Goal: Transaction & Acquisition: Purchase product/service

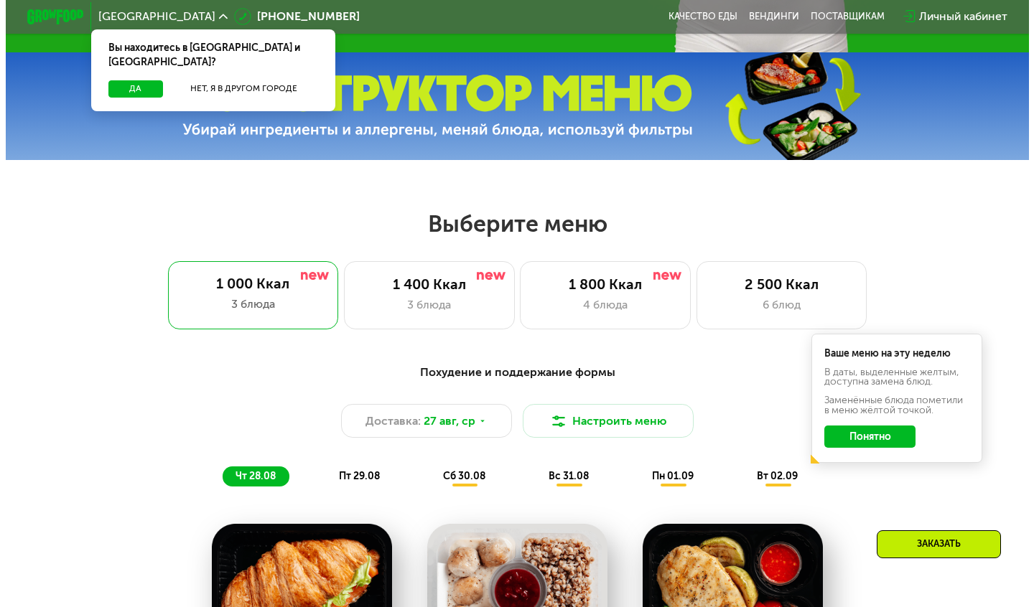
scroll to position [503, 0]
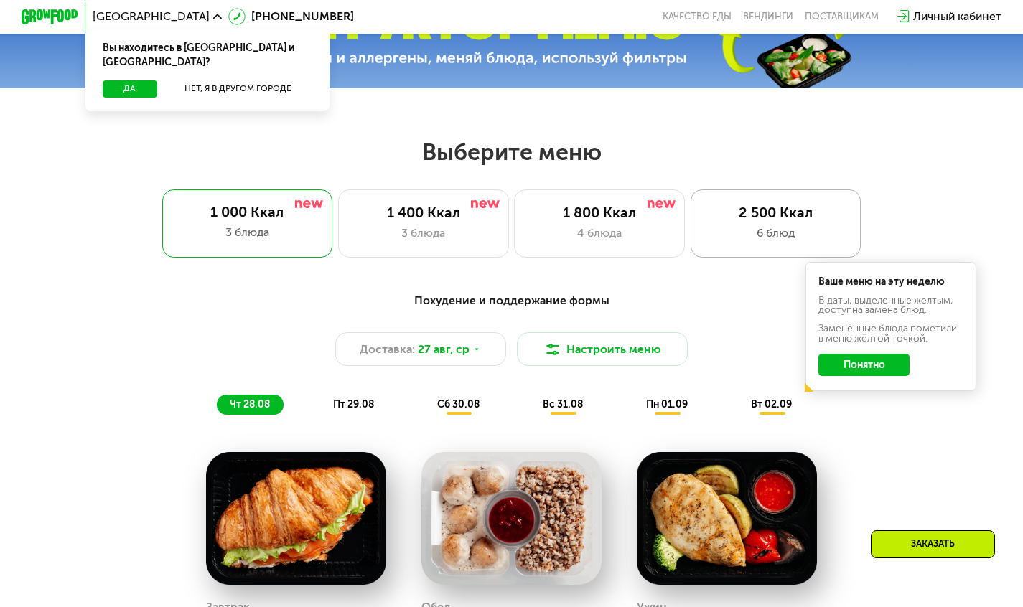
click at [748, 241] on div "6 блюд" at bounding box center [776, 233] width 141 height 17
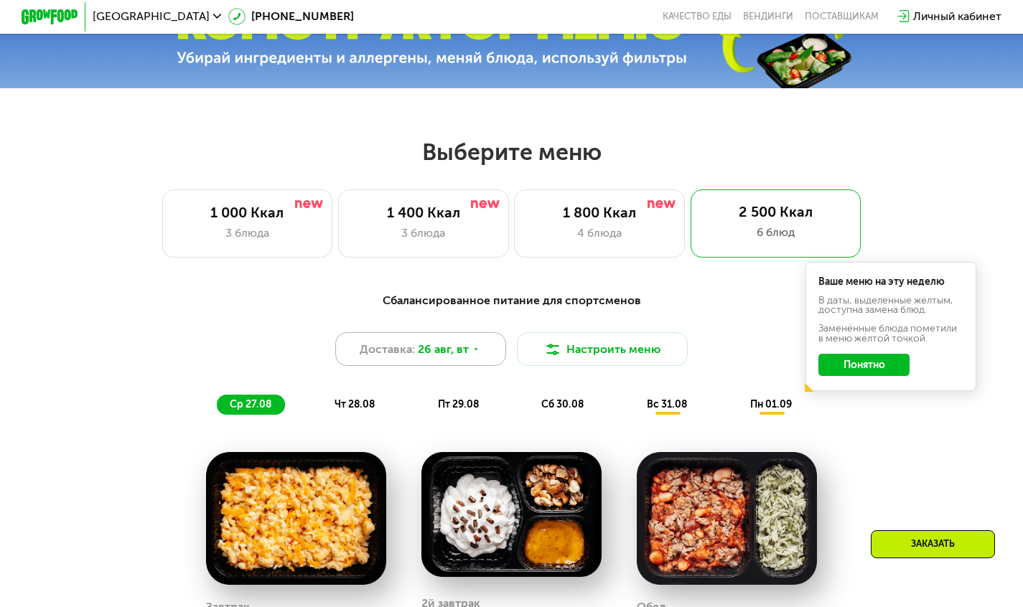
click at [496, 358] on div "Доставка: [DATE]" at bounding box center [420, 349] width 171 height 34
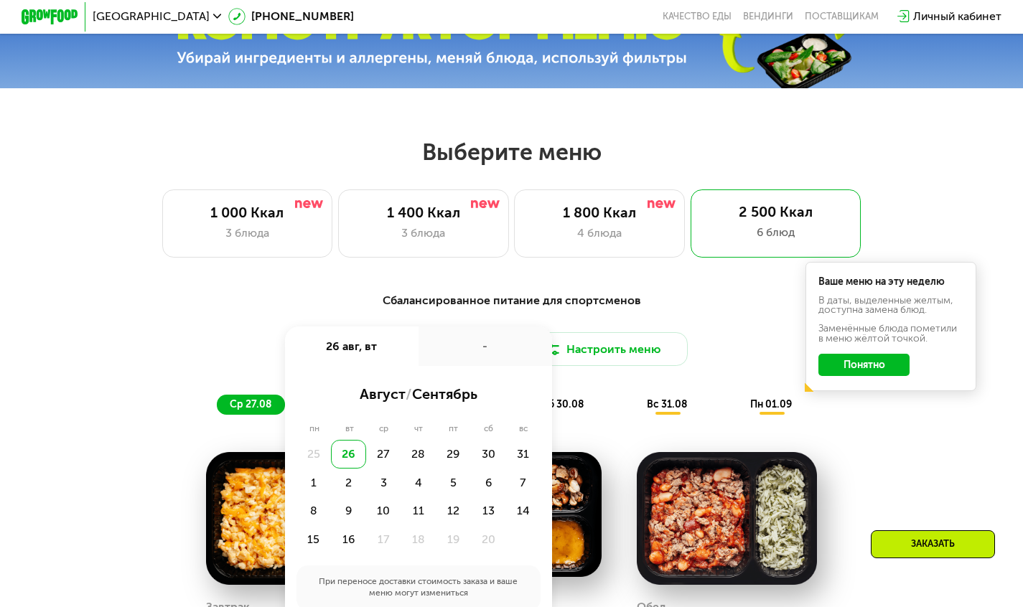
click at [342, 459] on div "26" at bounding box center [348, 454] width 35 height 29
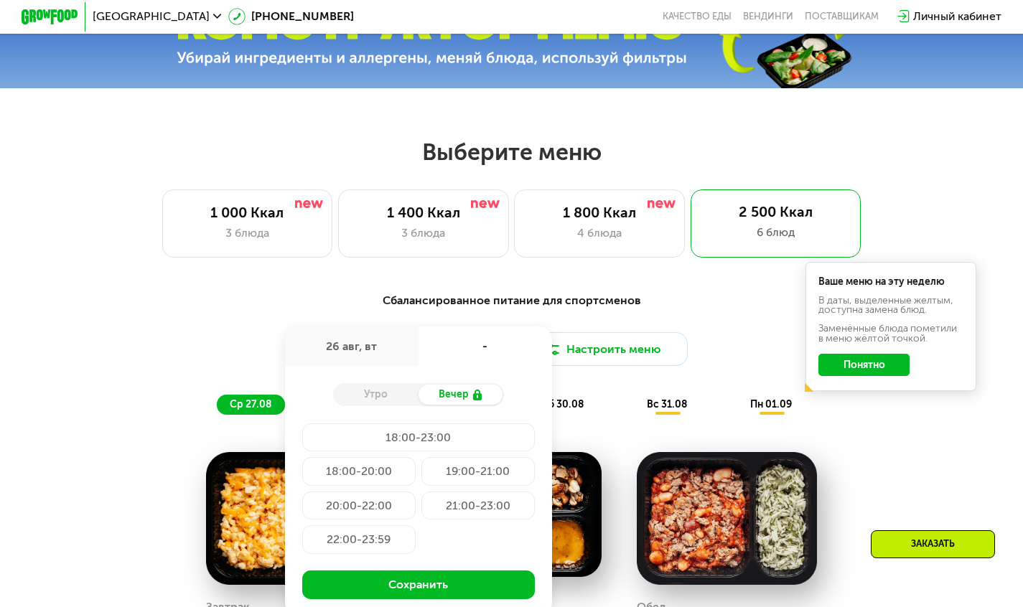
click at [401, 457] on div "18:00-23:00" at bounding box center [358, 471] width 113 height 29
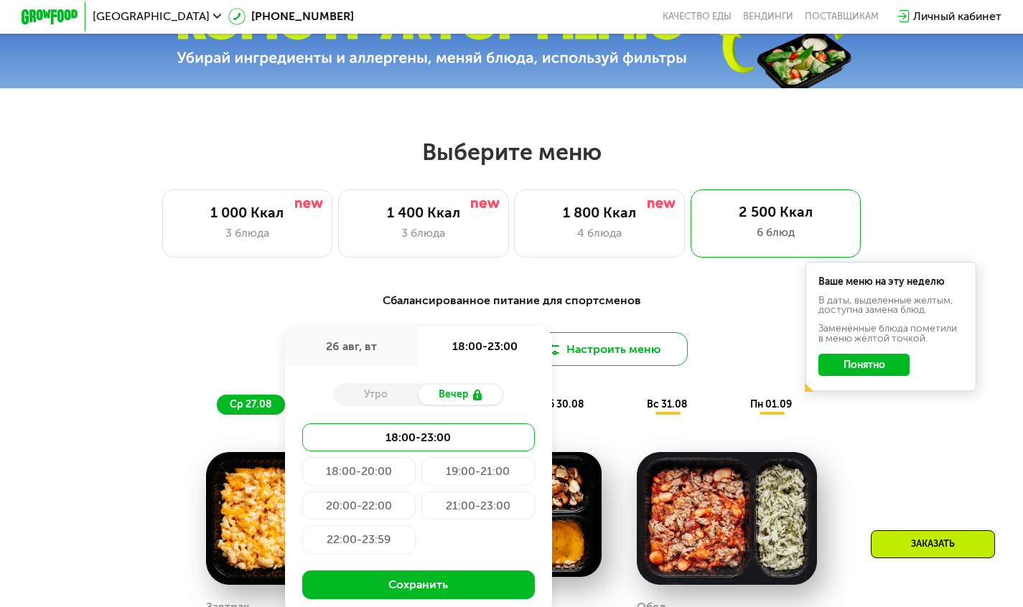
click at [612, 353] on button "Настроить меню" at bounding box center [602, 349] width 171 height 34
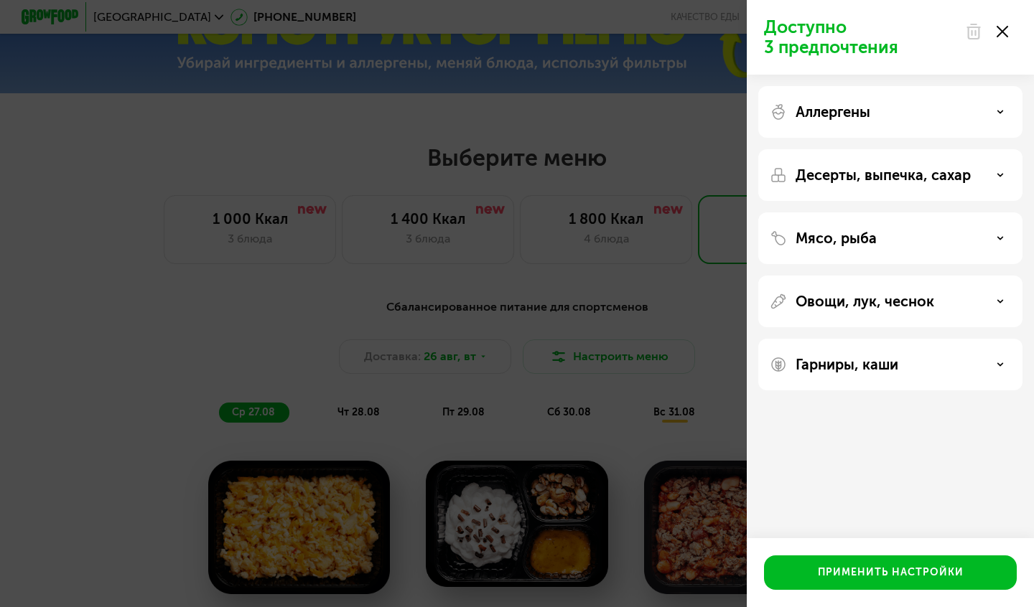
click at [830, 149] on div "Аллергены" at bounding box center [890, 175] width 264 height 52
click at [999, 114] on icon at bounding box center [1000, 111] width 7 height 7
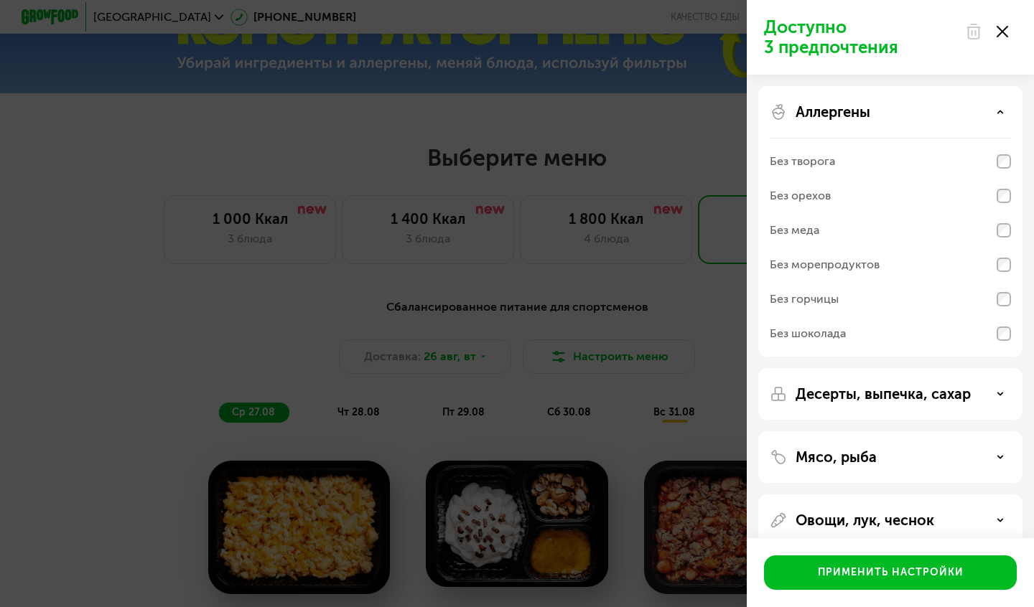
click at [994, 115] on div "Аллергены" at bounding box center [890, 111] width 241 height 17
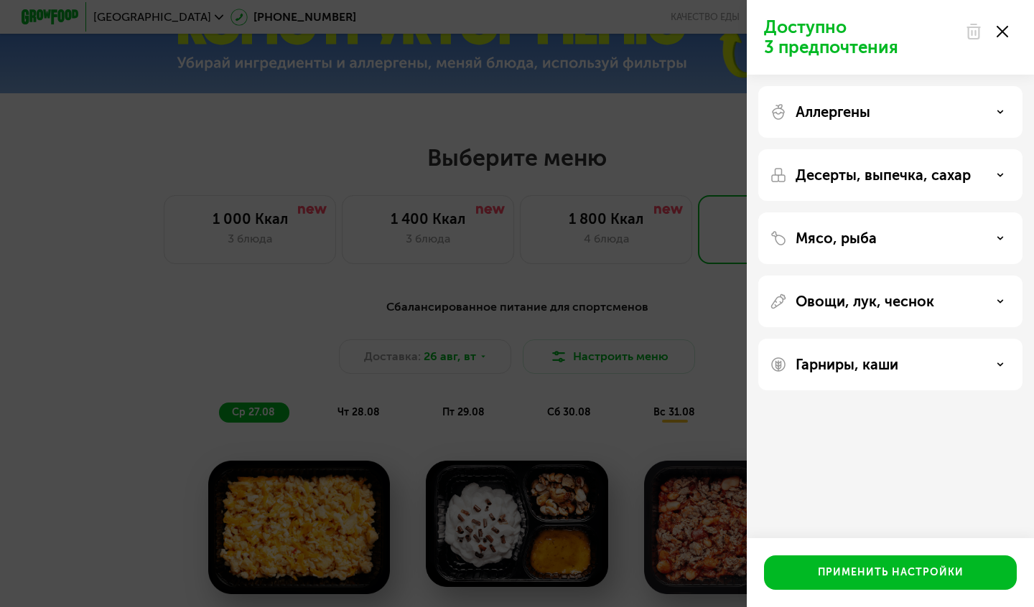
click at [1008, 179] on div "Десерты, выпечка, сахар" at bounding box center [890, 175] width 241 height 17
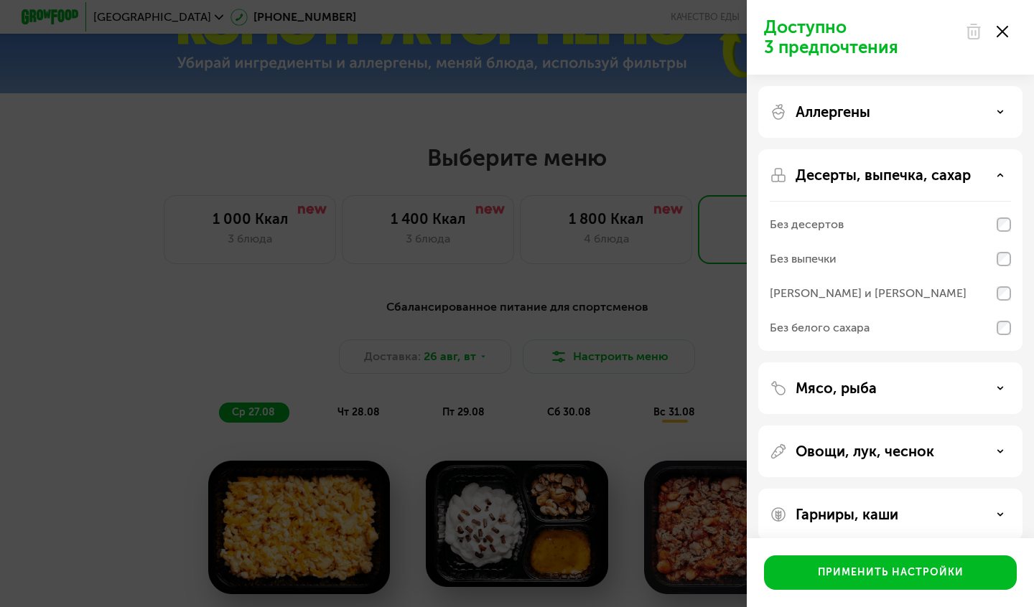
click at [1004, 242] on div "Без десертов" at bounding box center [890, 259] width 241 height 34
click at [968, 390] on div "Мясо, рыба" at bounding box center [890, 388] width 241 height 17
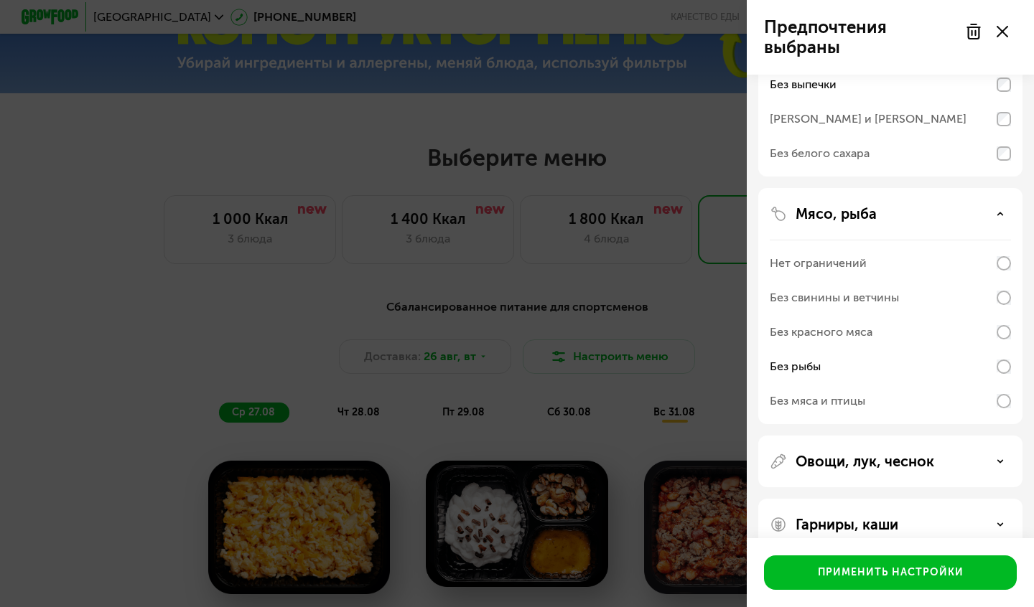
scroll to position [201, 0]
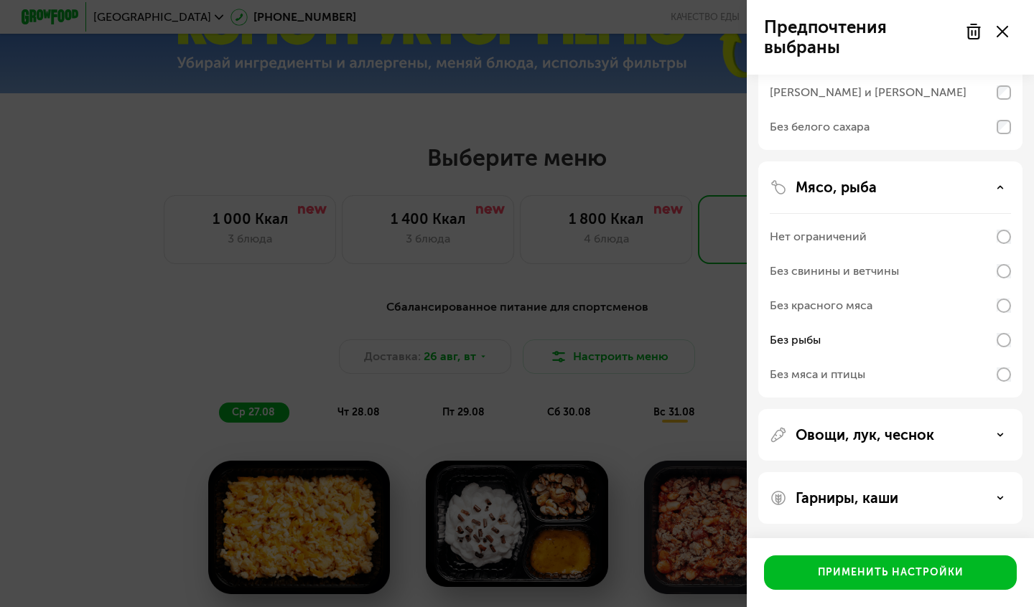
click at [907, 431] on p "Овощи, лук, чеснок" at bounding box center [864, 434] width 139 height 17
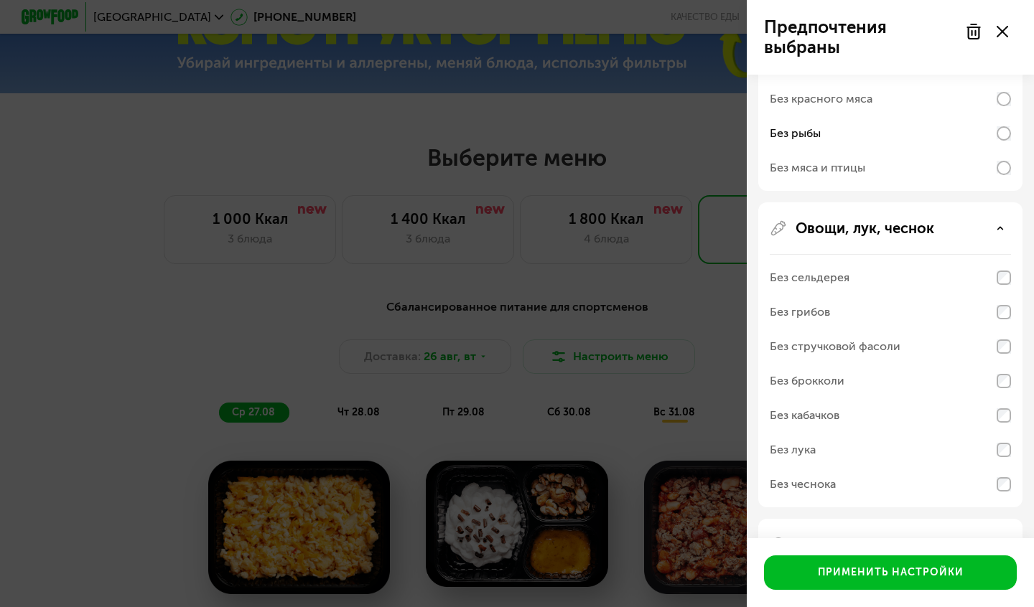
scroll to position [454, 0]
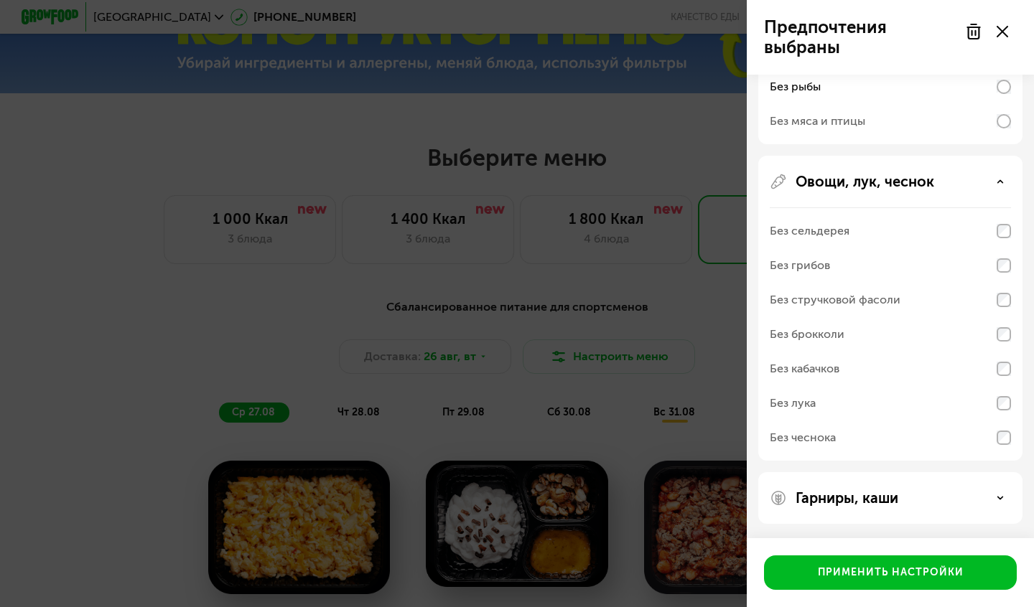
click at [910, 491] on div "Гарниры, каши" at bounding box center [890, 498] width 241 height 17
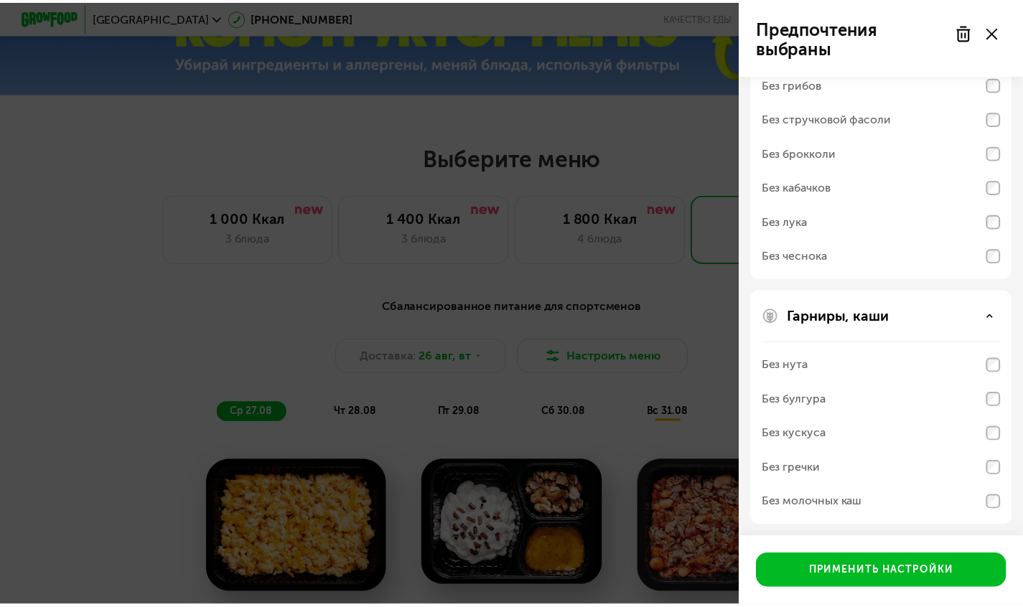
scroll to position [639, 0]
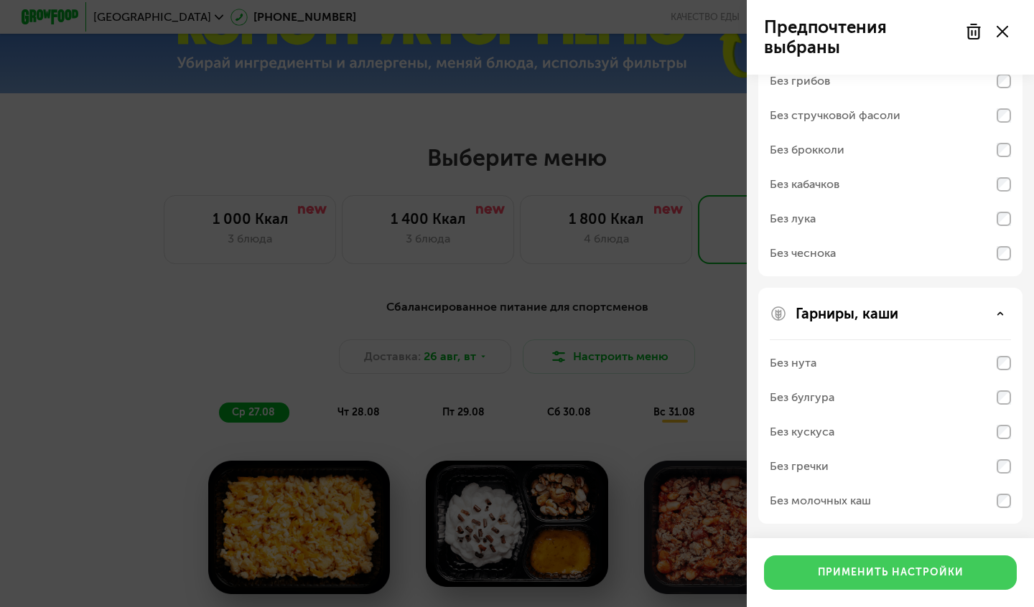
click at [868, 571] on div "Применить настройки" at bounding box center [891, 573] width 146 height 14
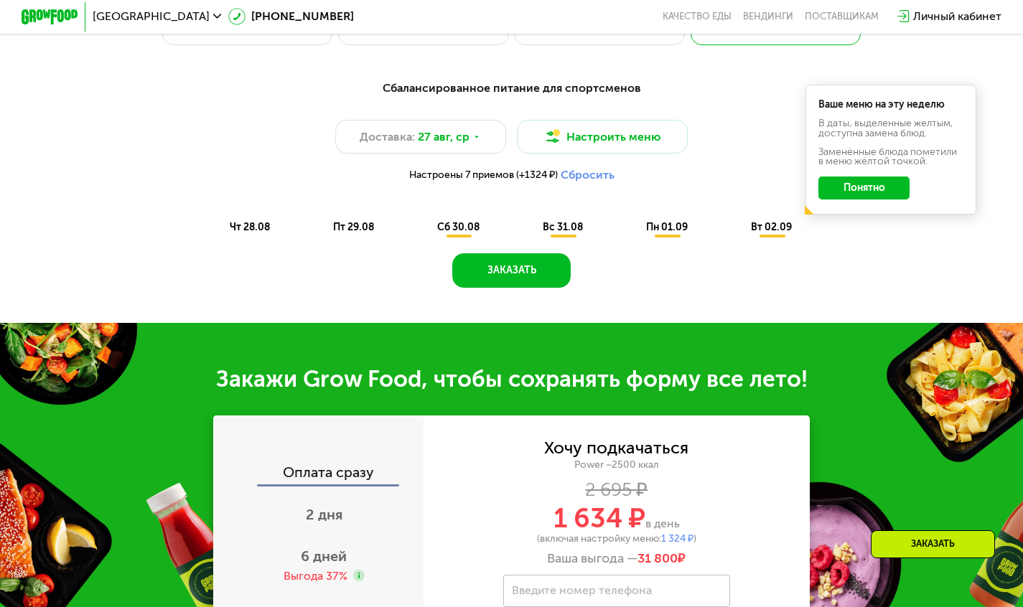
scroll to position [718, 0]
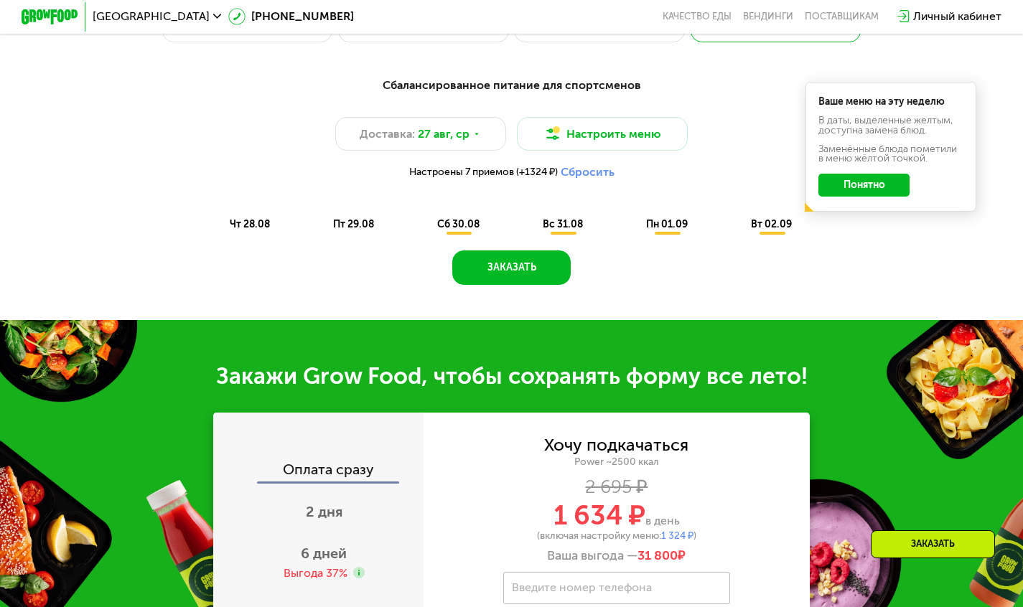
click at [842, 197] on button "Понятно" at bounding box center [863, 185] width 91 height 23
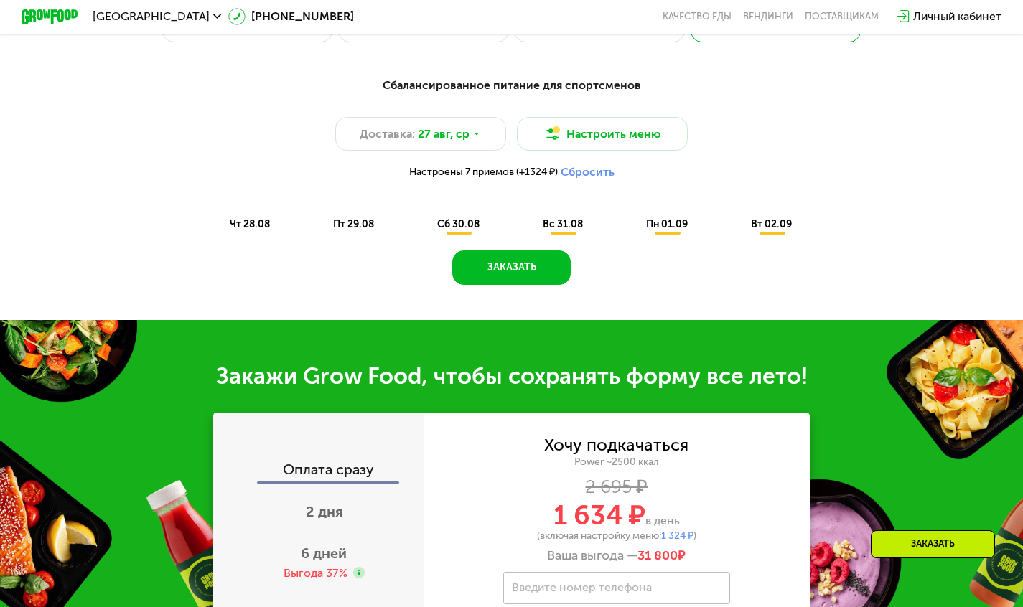
click at [530, 235] on div "сб 30.08" at bounding box center [563, 225] width 67 height 20
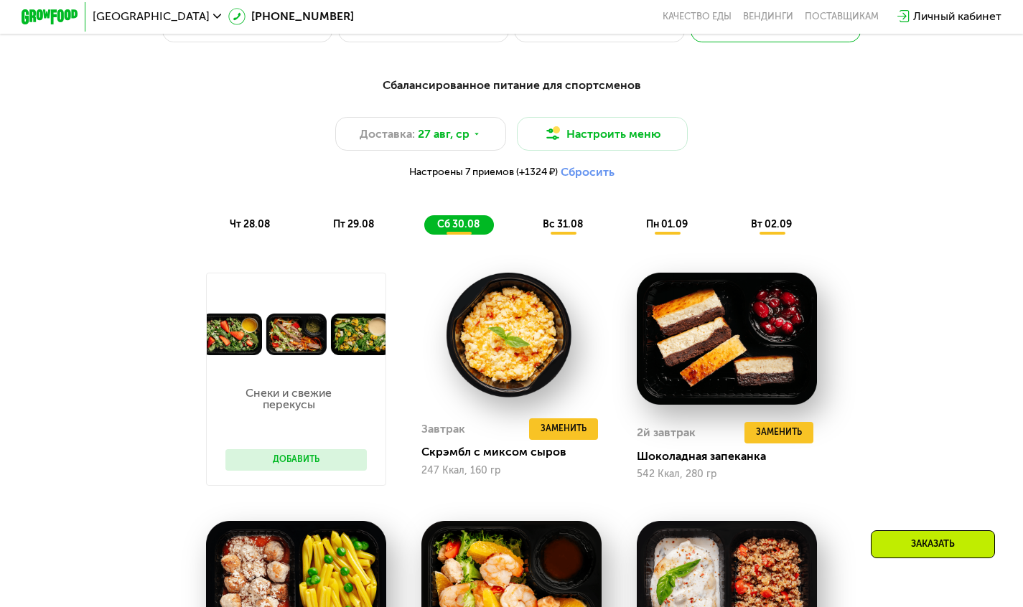
click at [248, 230] on span "чт 28.08" at bounding box center [250, 224] width 40 height 12
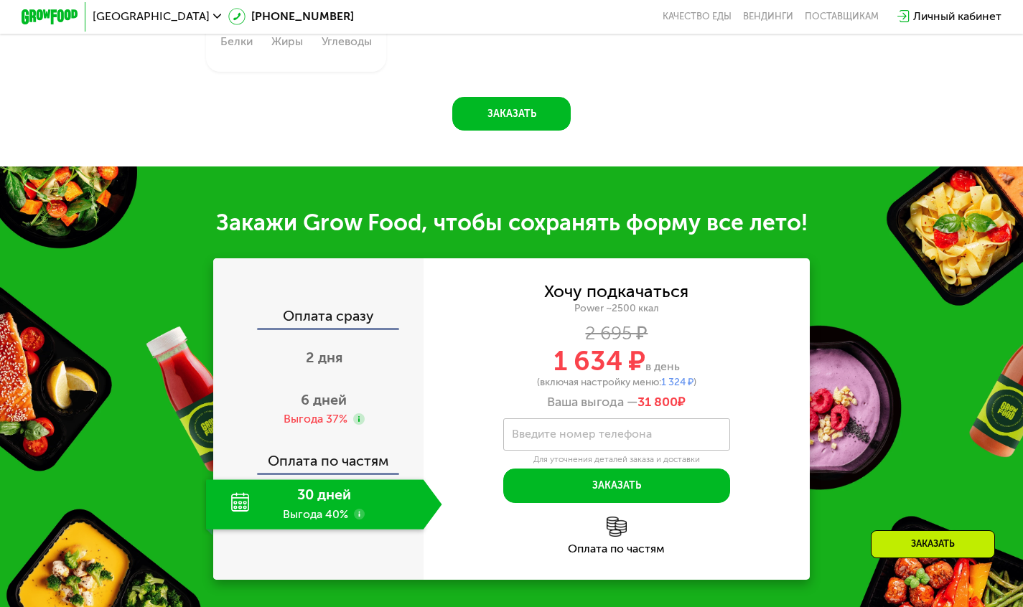
scroll to position [1508, 0]
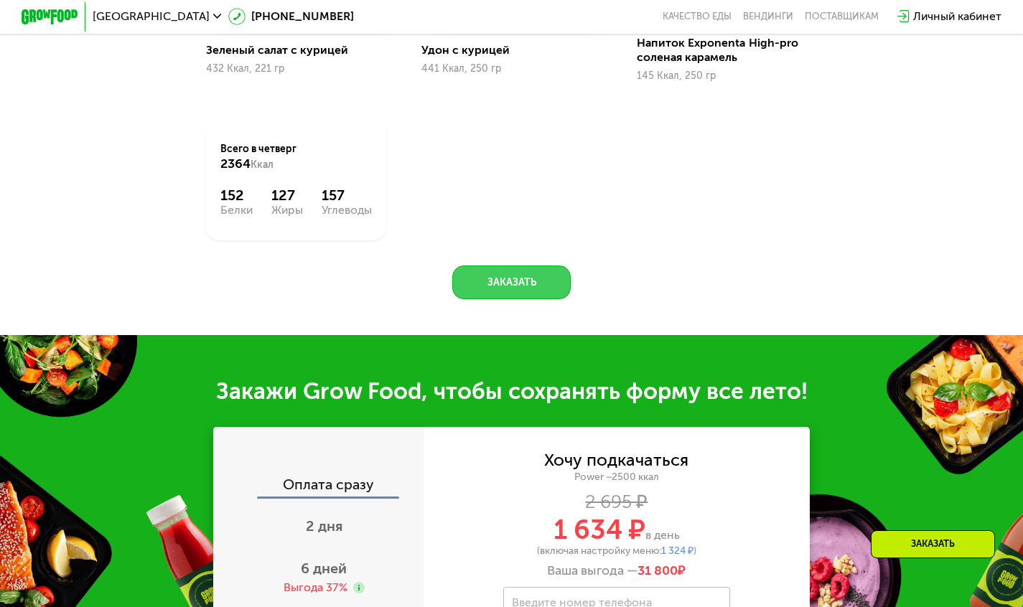
click at [508, 286] on button "Заказать" at bounding box center [511, 283] width 118 height 34
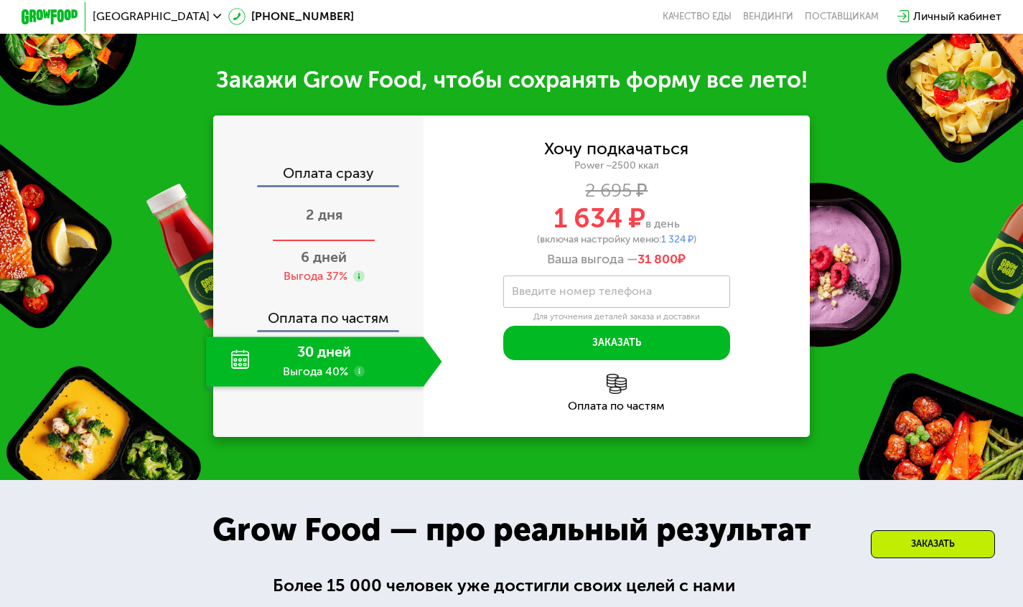
scroll to position [1643, 0]
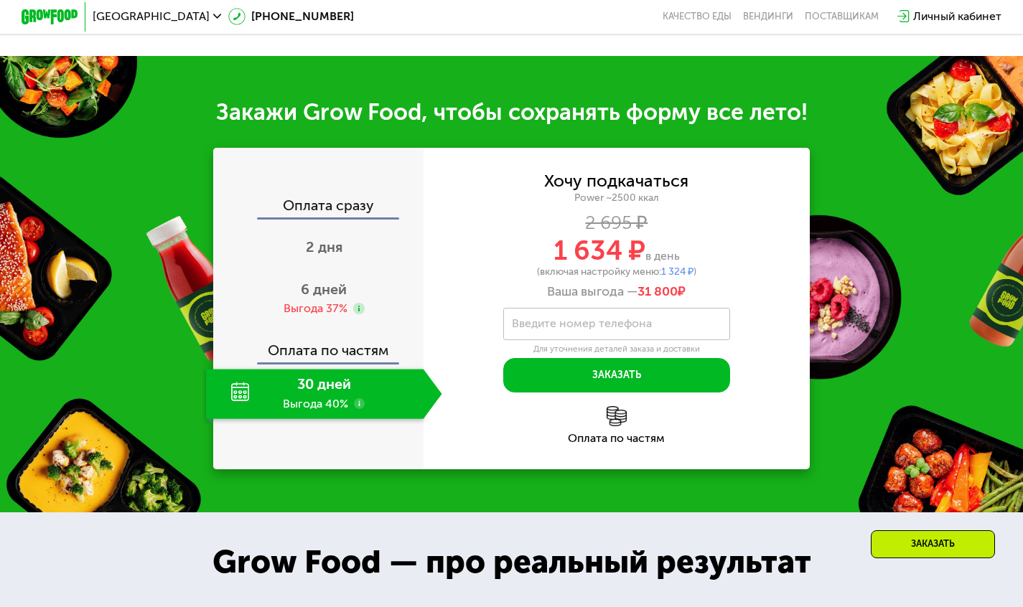
click at [354, 410] on use at bounding box center [359, 403] width 11 height 11
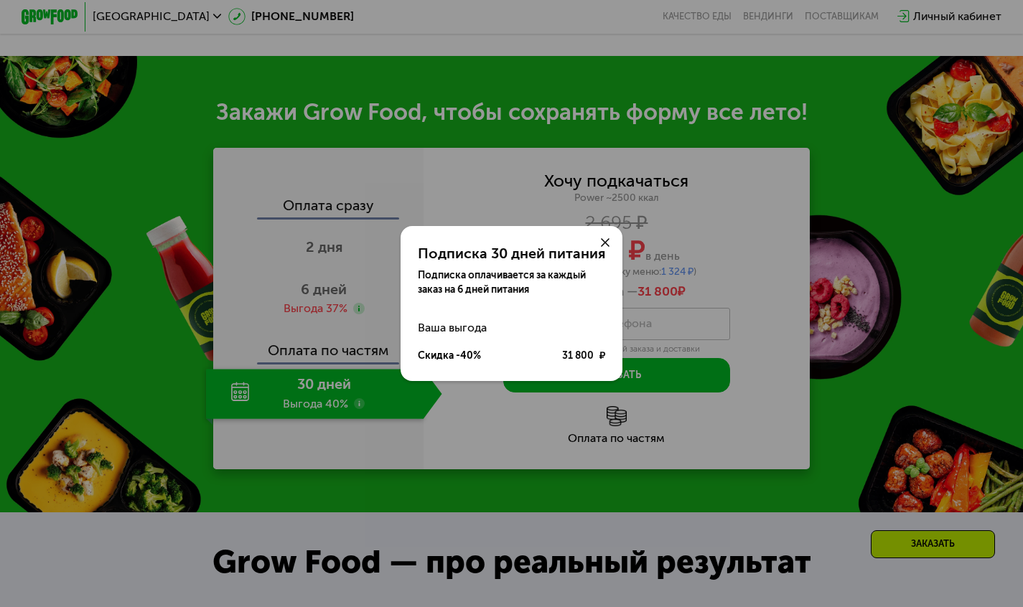
click at [605, 242] on use at bounding box center [605, 242] width 9 height 9
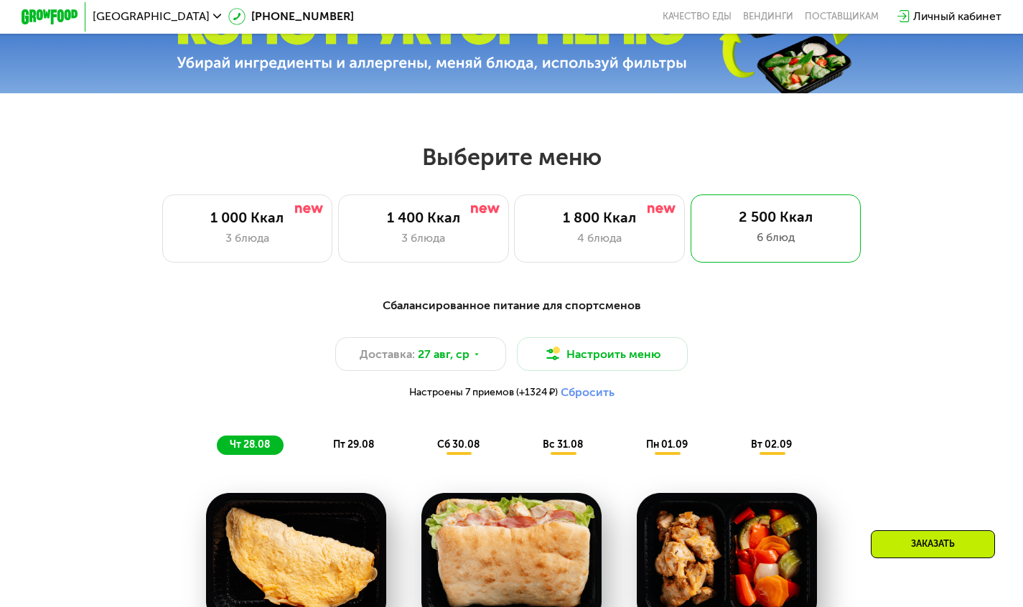
scroll to position [495, 0]
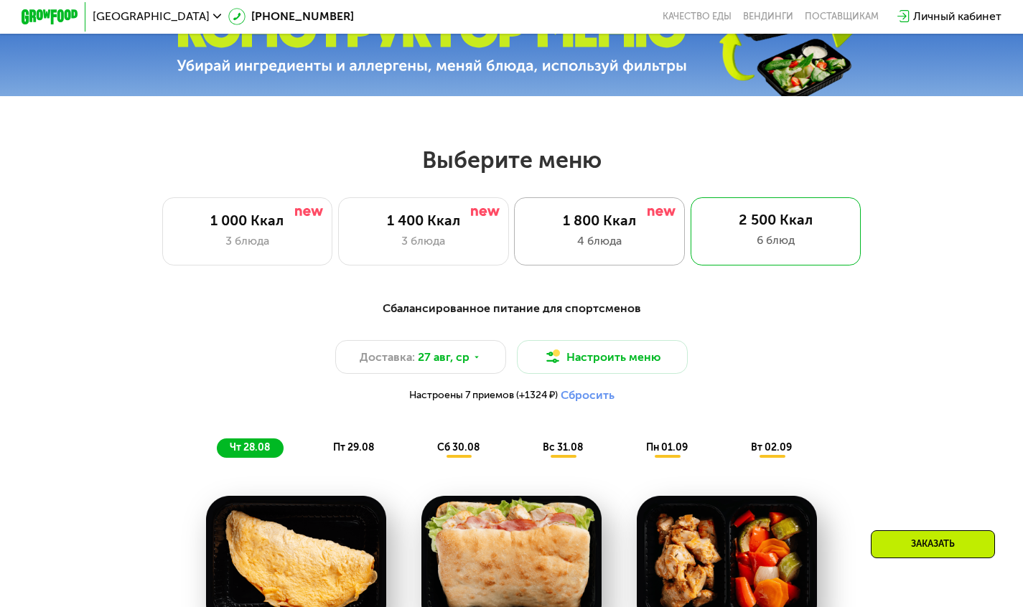
click at [617, 229] on div "1 800 Ккал" at bounding box center [599, 221] width 141 height 17
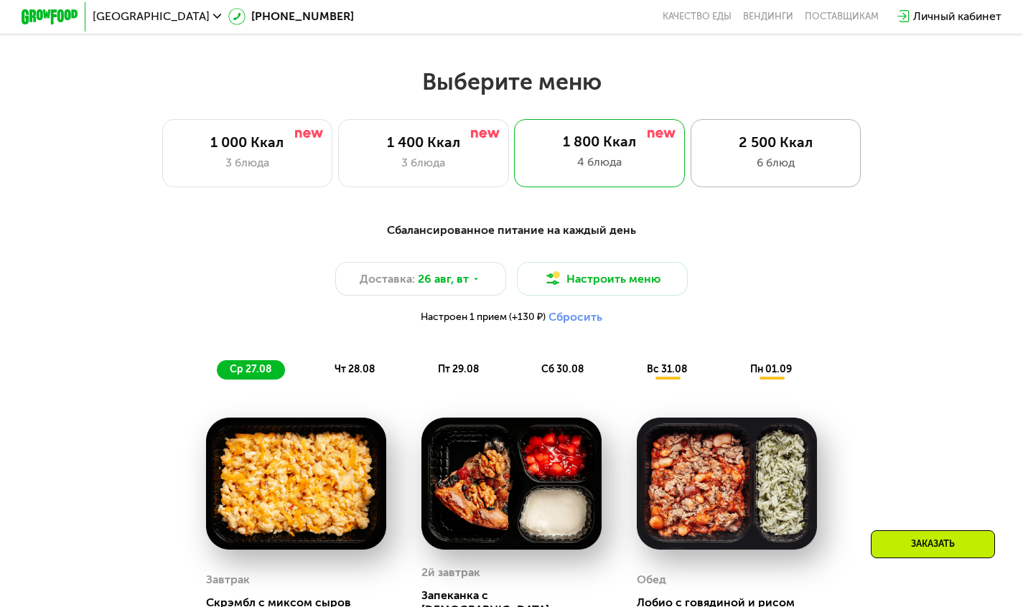
scroll to position [566, 0]
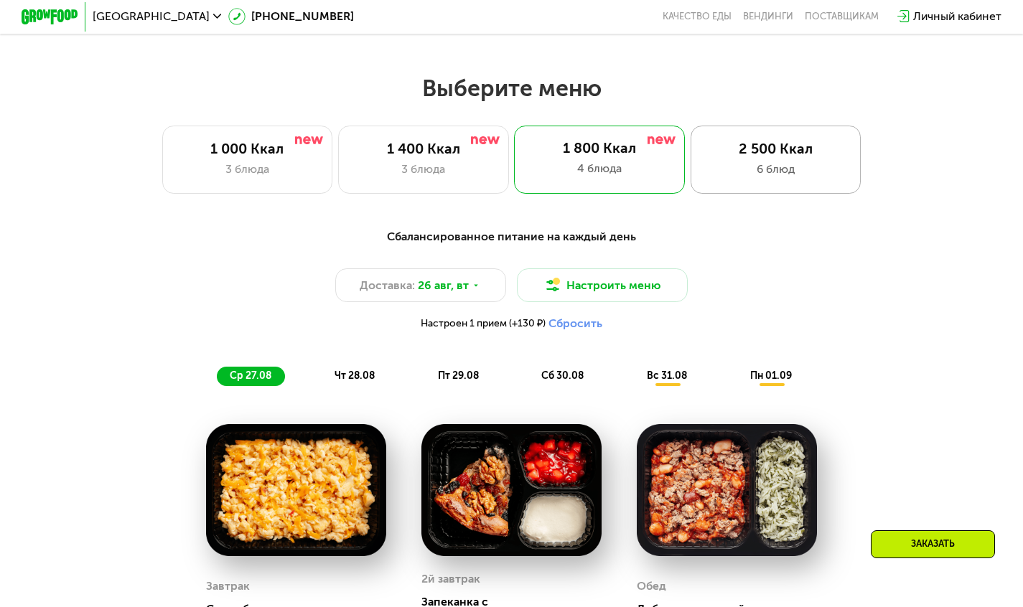
click at [820, 151] on div "2 500 Ккал" at bounding box center [776, 149] width 141 height 17
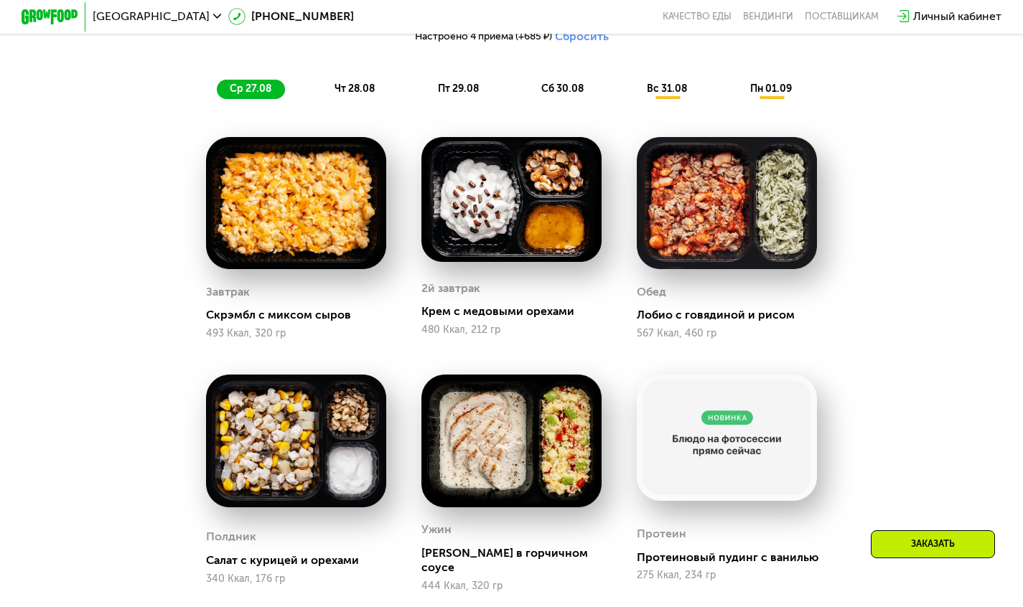
scroll to position [782, 0]
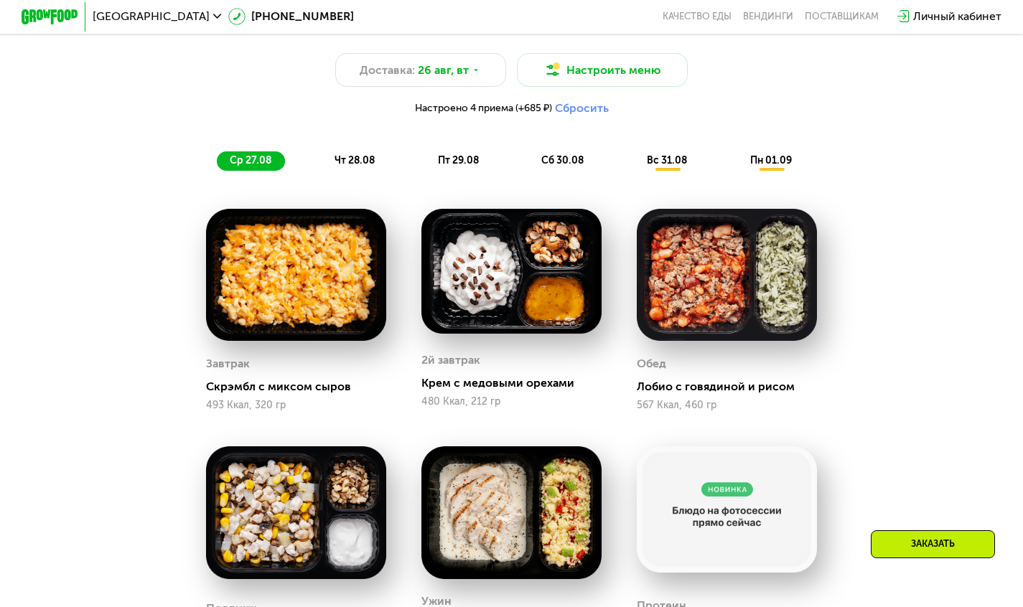
click at [335, 167] on span "чт 28.08" at bounding box center [355, 160] width 40 height 12
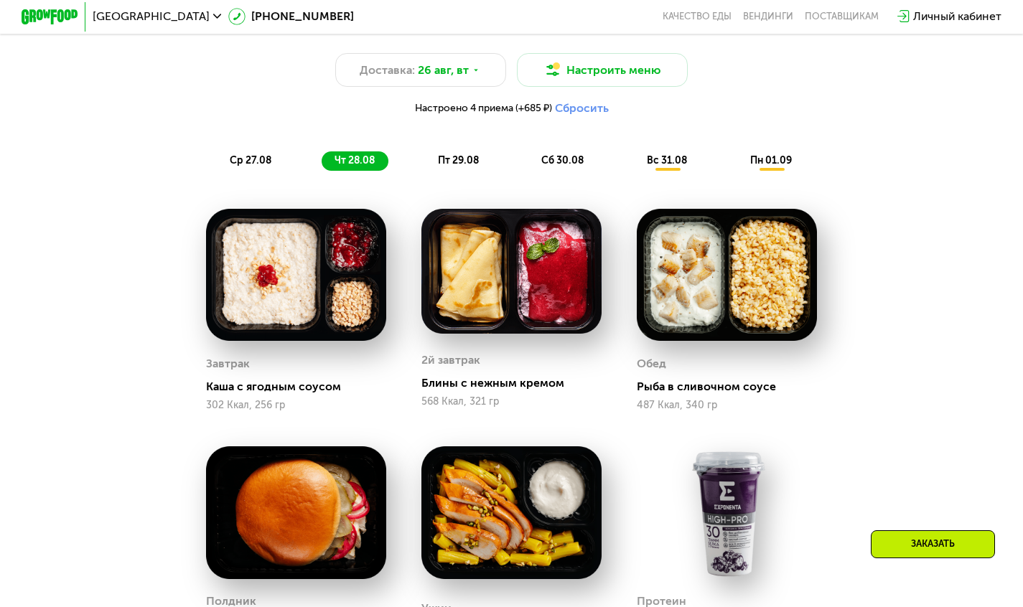
click at [585, 114] on button "Сбросить" at bounding box center [582, 108] width 54 height 14
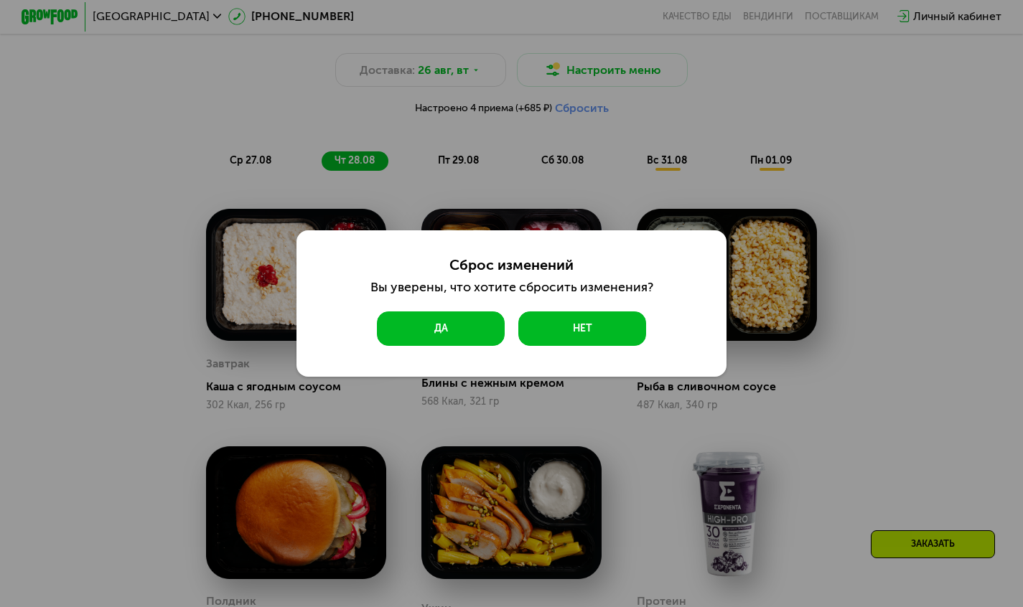
click at [442, 324] on button "Да" at bounding box center [440, 329] width 127 height 34
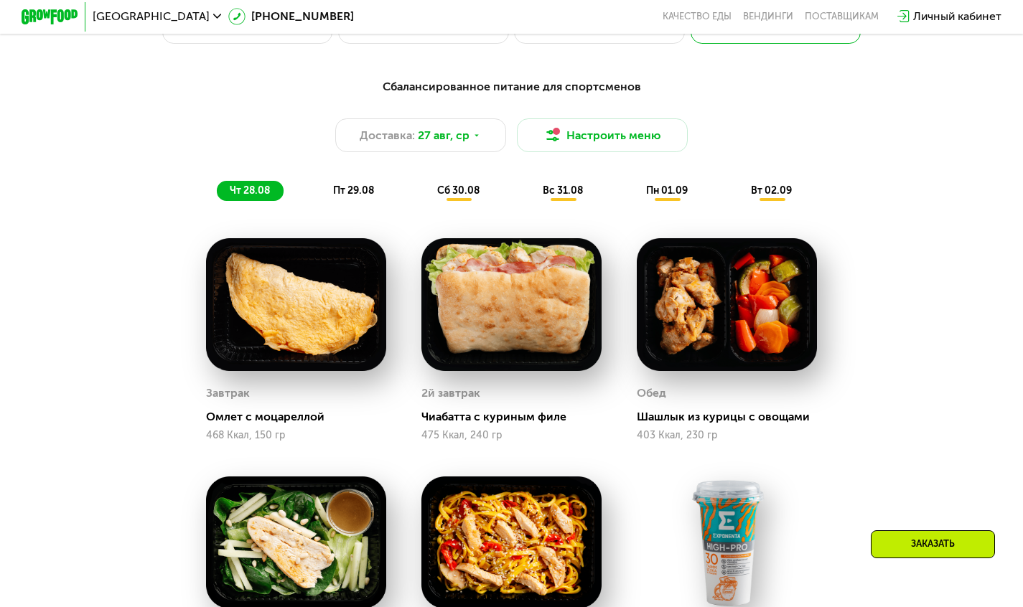
scroll to position [710, 0]
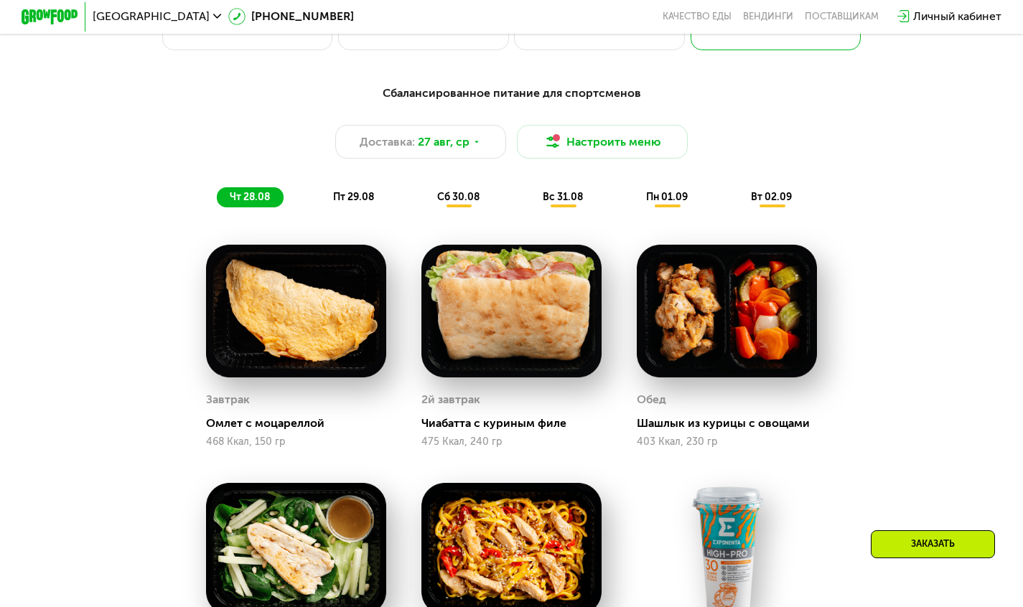
click at [366, 203] on span "пт 29.08" at bounding box center [353, 197] width 41 height 12
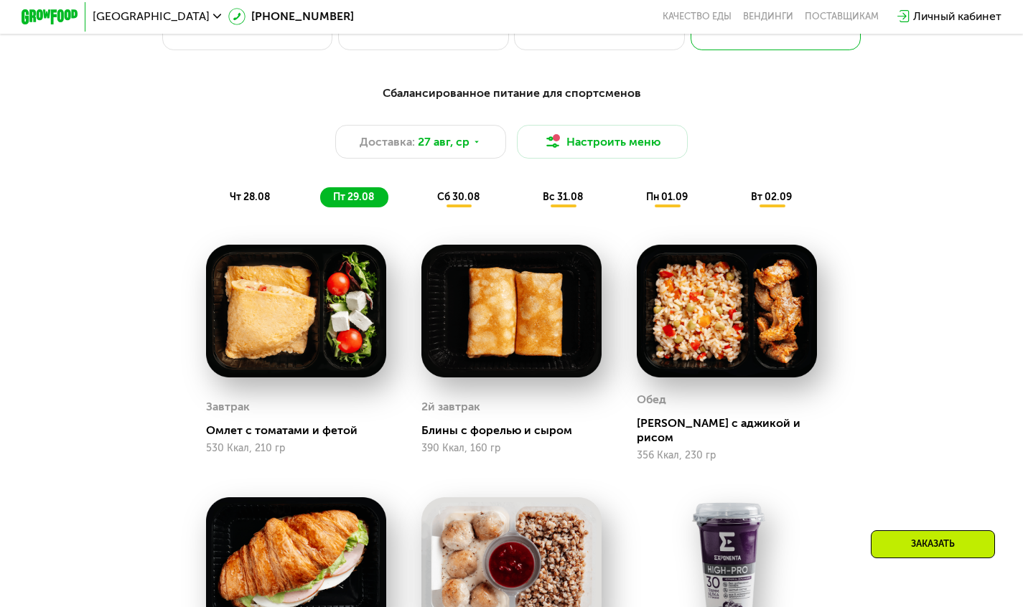
click at [458, 201] on span "сб 30.08" at bounding box center [458, 197] width 42 height 12
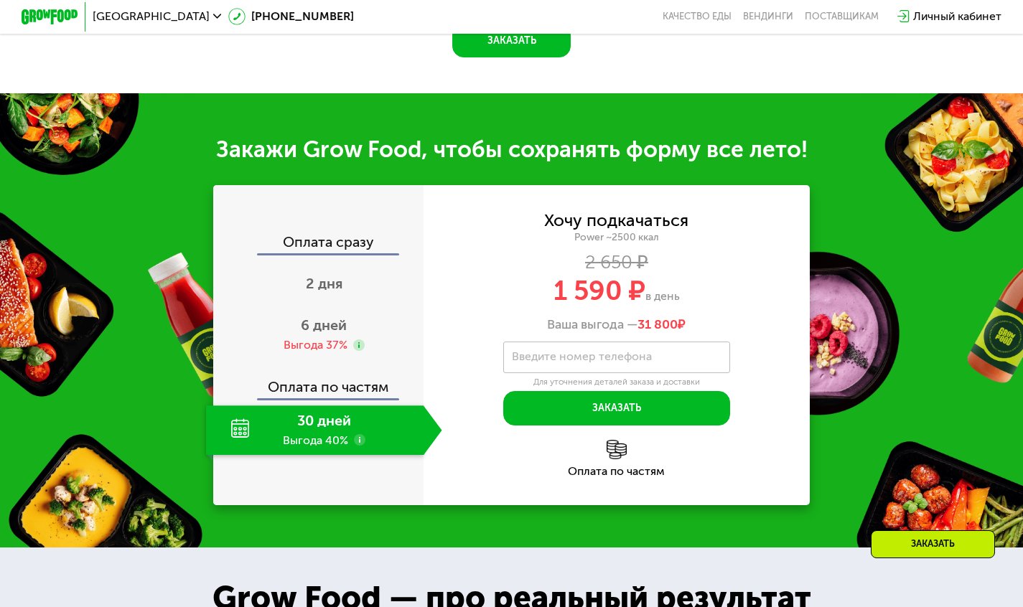
scroll to position [1715, 0]
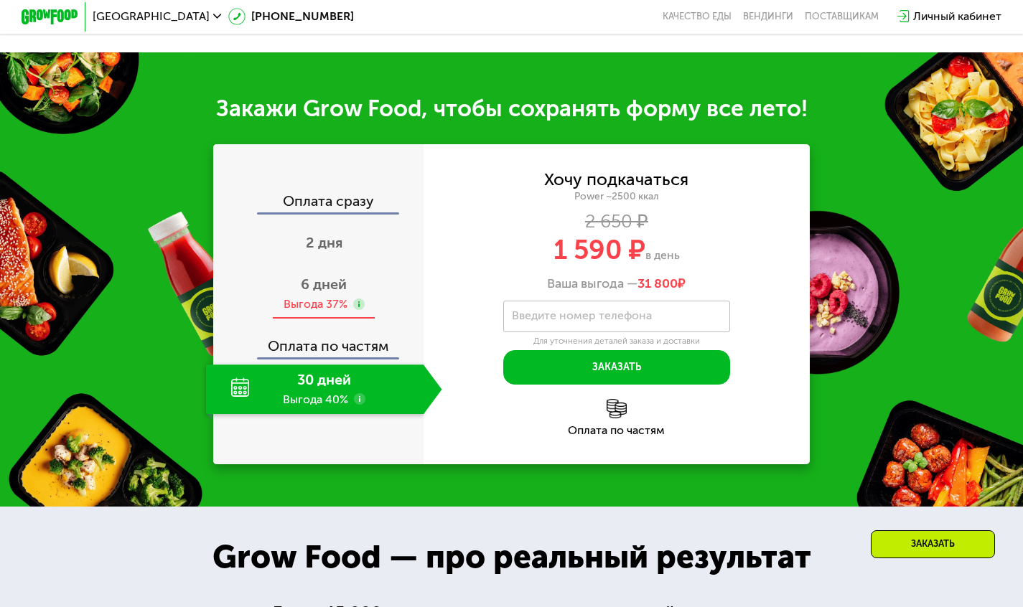
click at [363, 302] on div "Выгода 37%" at bounding box center [324, 305] width 81 height 16
